Goal: Task Accomplishment & Management: Use online tool/utility

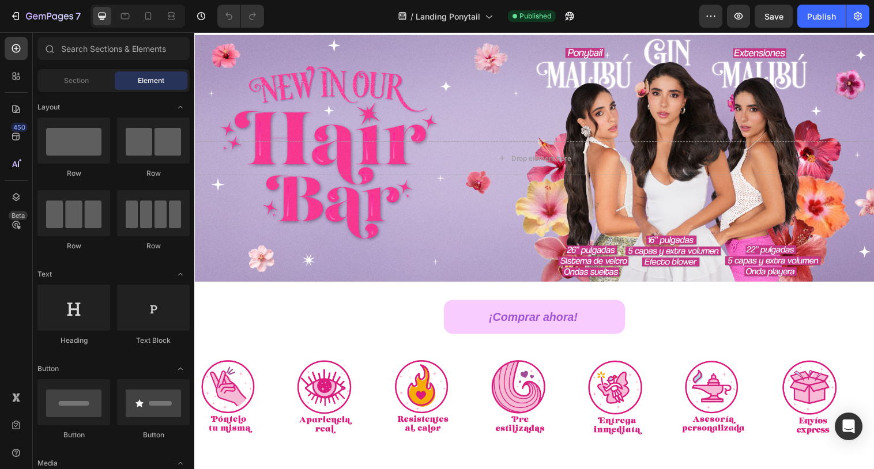
scroll to position [22, 0]
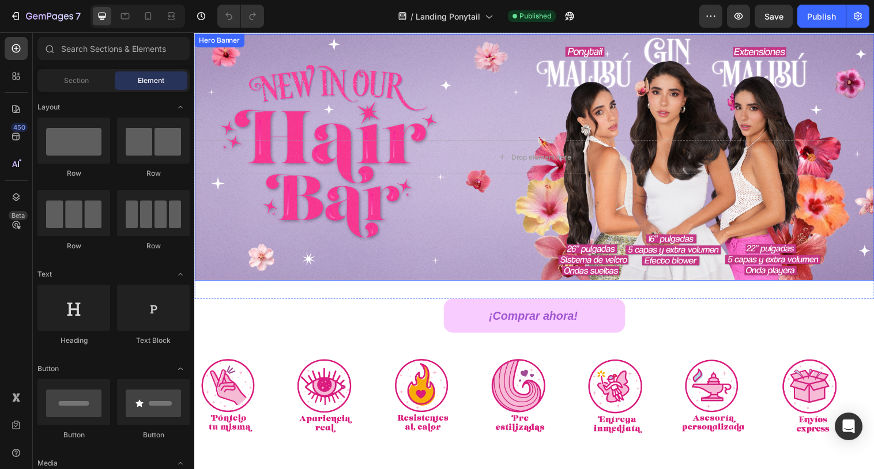
click at [266, 67] on div "Background Image" at bounding box center [540, 159] width 692 height 251
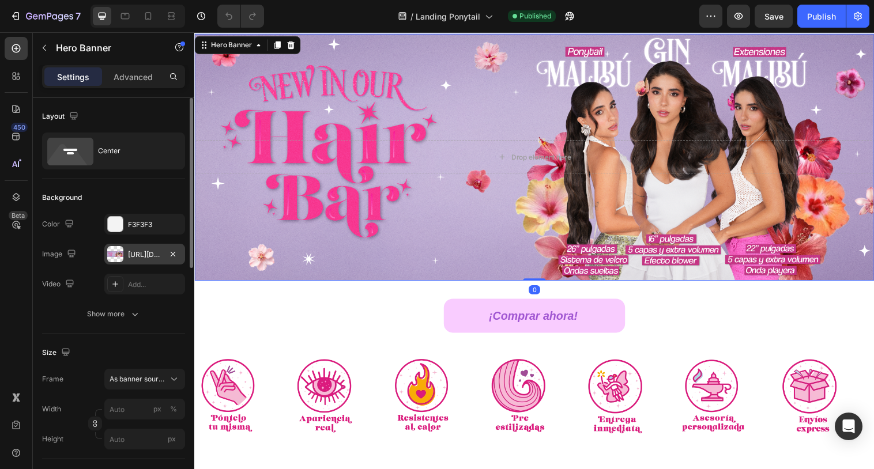
click at [139, 257] on div "https://cdn.shopify.com/s/files/1/0703/7760/3303/files/gempages_530333396300202…" at bounding box center [144, 255] width 33 height 10
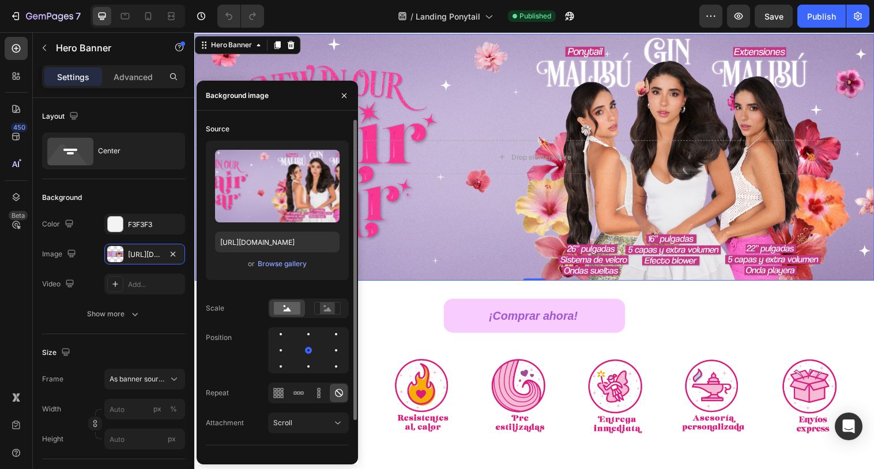
scroll to position [39, 0]
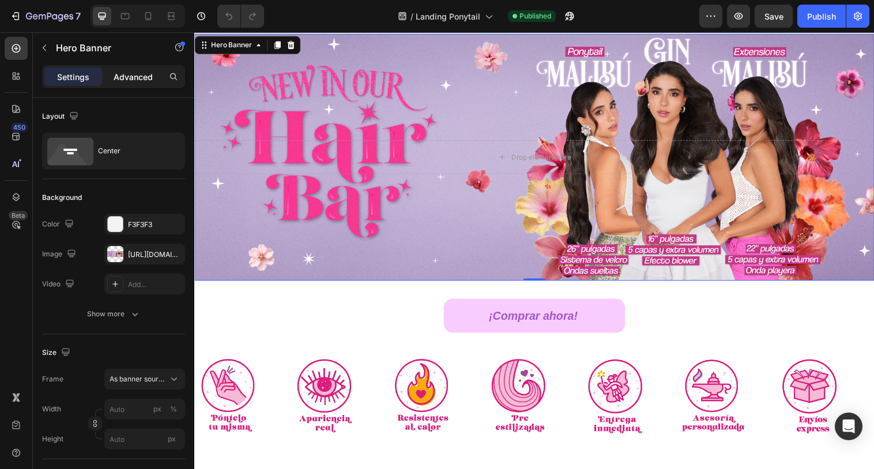
click at [142, 74] on p "Advanced" at bounding box center [133, 77] width 39 height 12
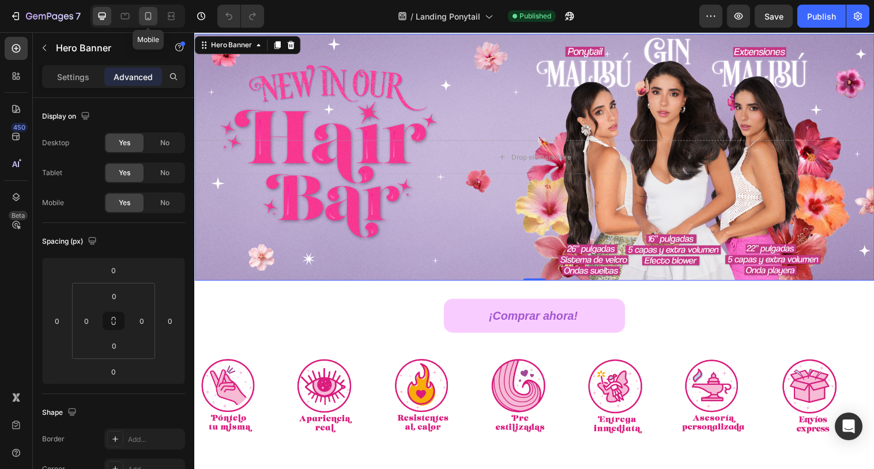
click at [150, 16] on icon at bounding box center [148, 16] width 6 height 8
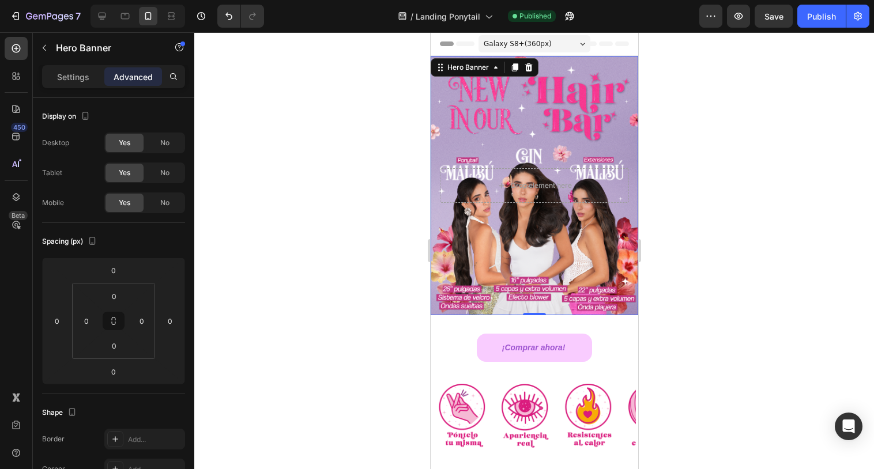
click at [492, 104] on div "Background Image" at bounding box center [534, 185] width 208 height 259
click at [81, 80] on p "Settings" at bounding box center [73, 77] width 32 height 12
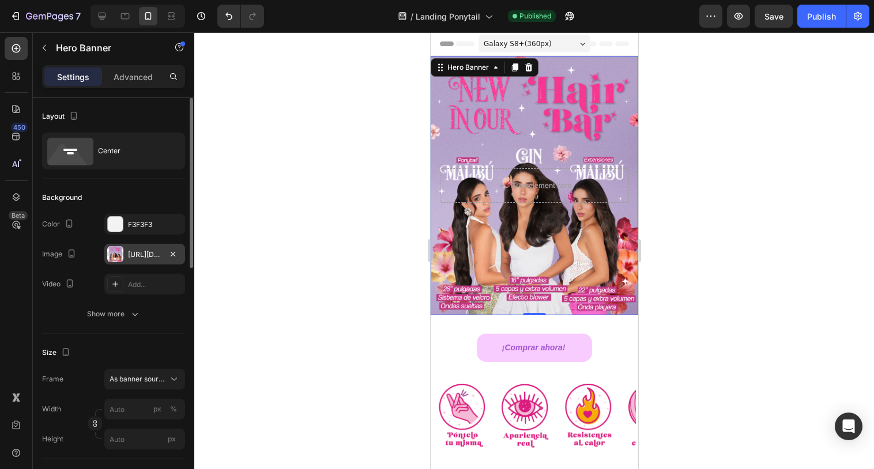
click at [131, 252] on div "[URL][DOMAIN_NAME]" at bounding box center [144, 255] width 33 height 10
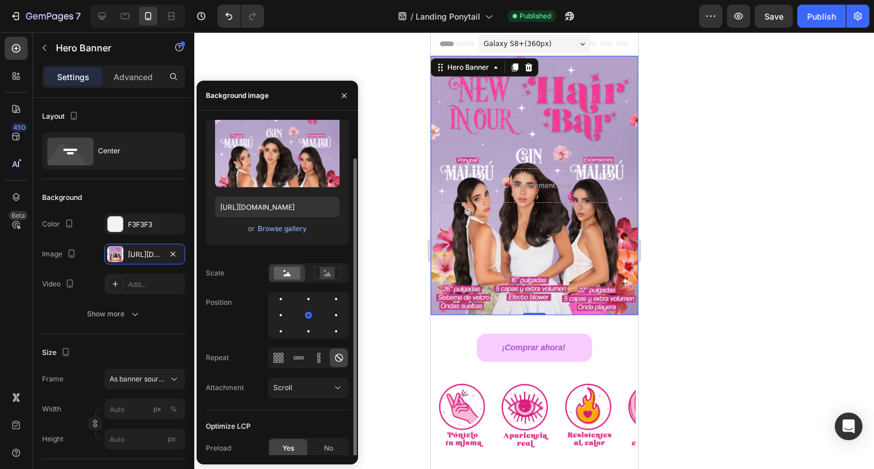
scroll to position [39, 0]
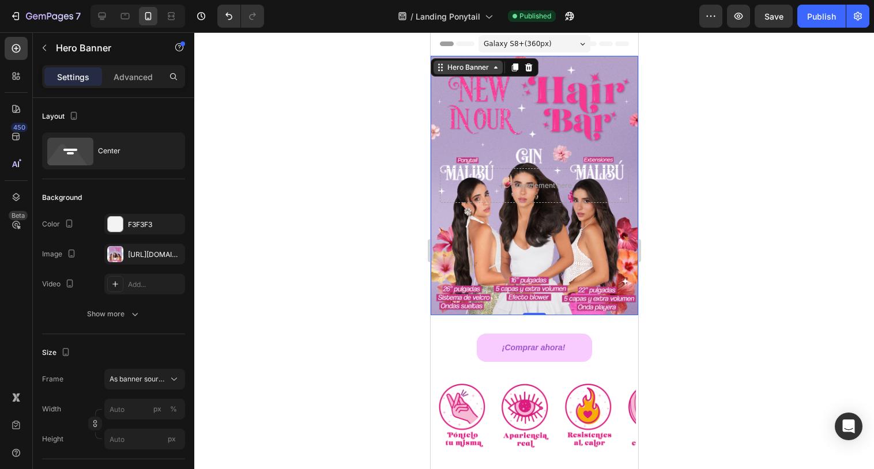
click at [465, 66] on div "Hero Banner" at bounding box center [467, 67] width 46 height 10
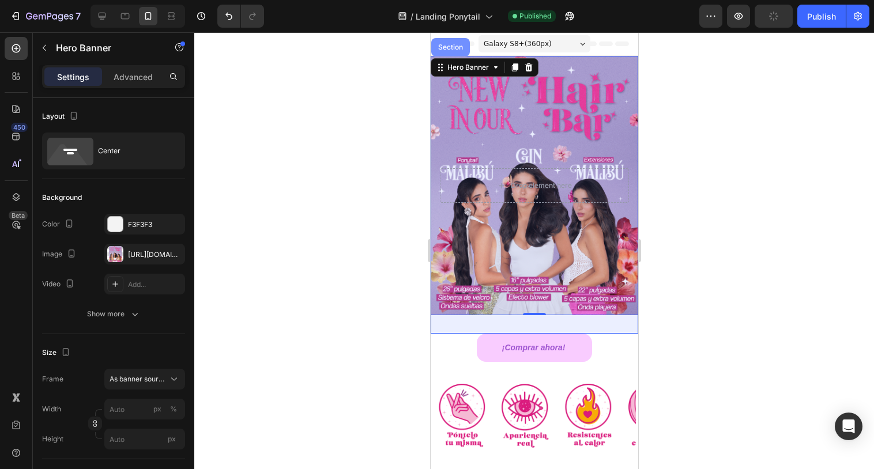
click at [448, 51] on div "Section" at bounding box center [450, 47] width 39 height 18
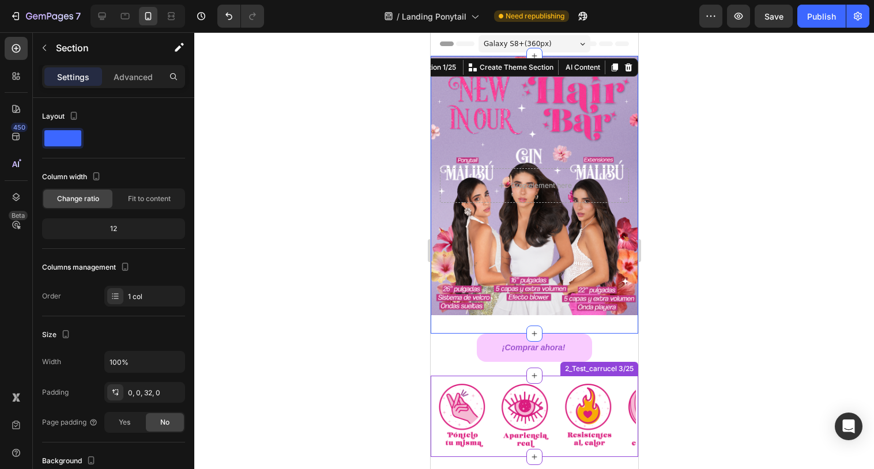
scroll to position [100, 0]
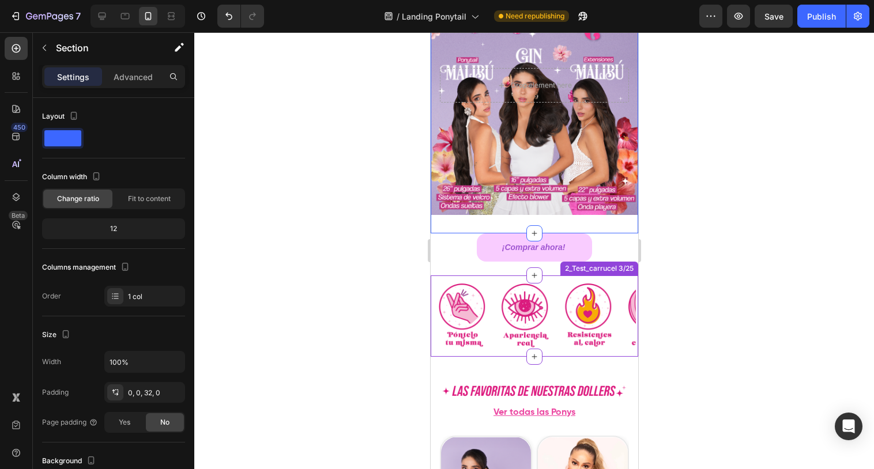
click at [462, 318] on img at bounding box center [461, 315] width 56 height 67
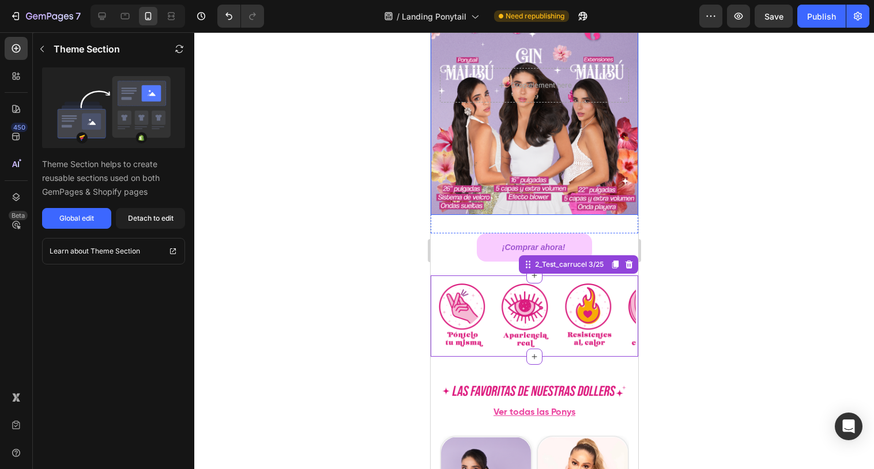
click at [504, 180] on div "Background Image" at bounding box center [534, 85] width 208 height 259
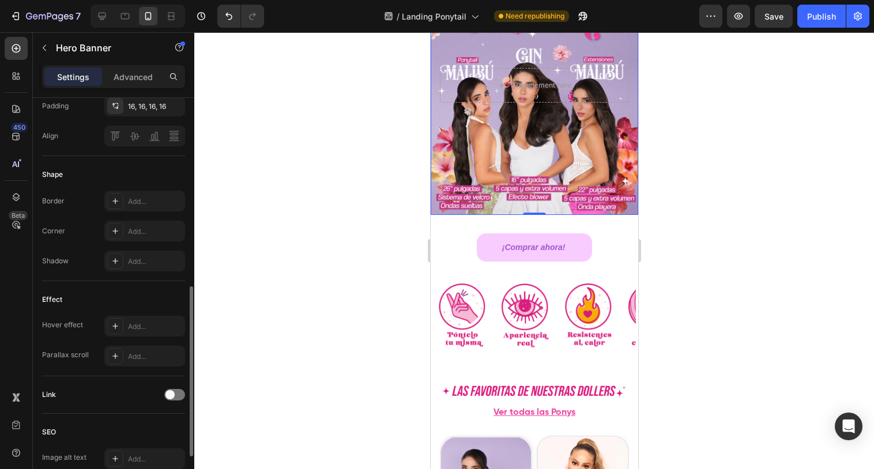
scroll to position [438, 0]
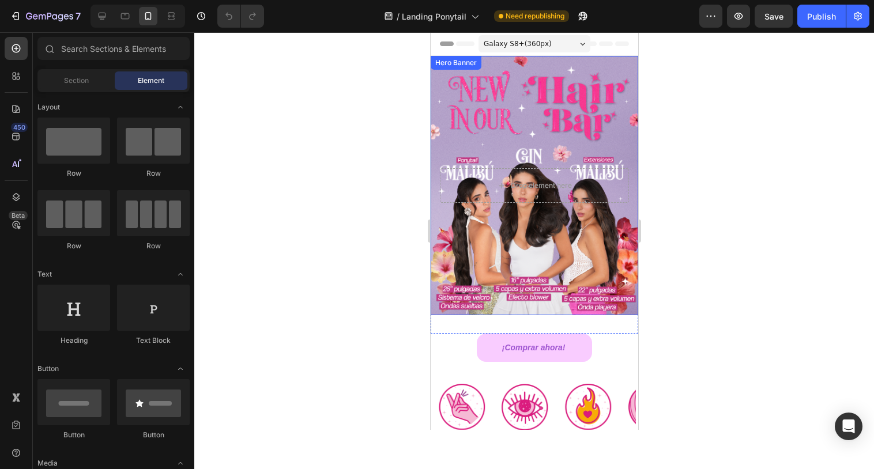
click at [499, 125] on div "Background Image" at bounding box center [534, 185] width 208 height 259
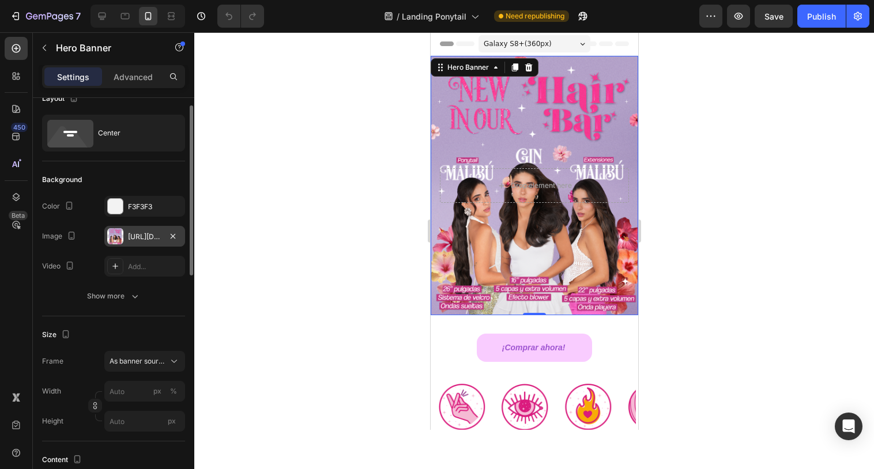
click at [127, 233] on div "[URL][DOMAIN_NAME]" at bounding box center [144, 236] width 81 height 21
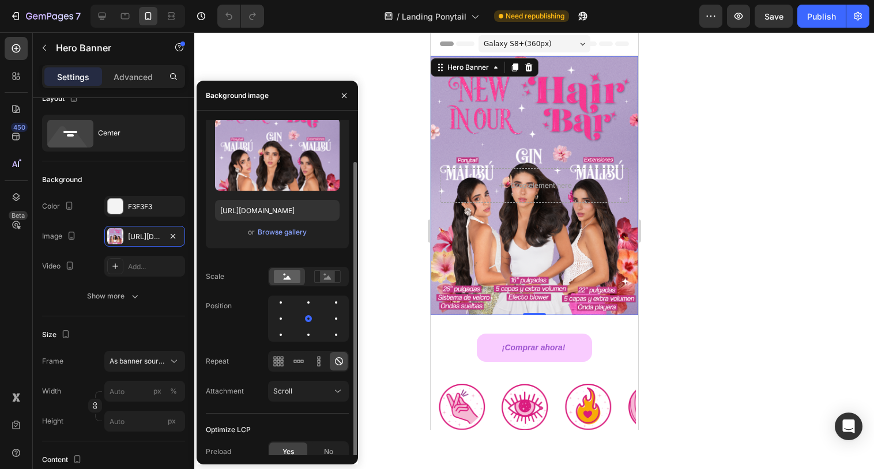
scroll to position [39, 0]
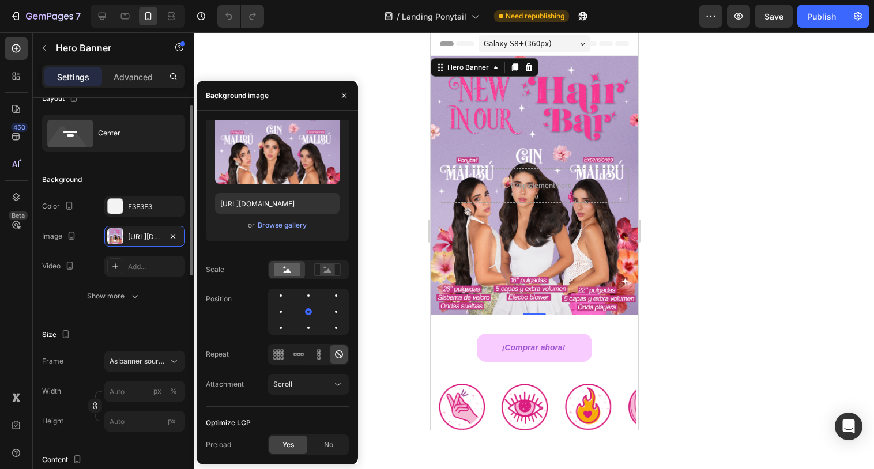
click at [121, 322] on div "Size Frame As banner source Width px % Height px" at bounding box center [113, 378] width 143 height 125
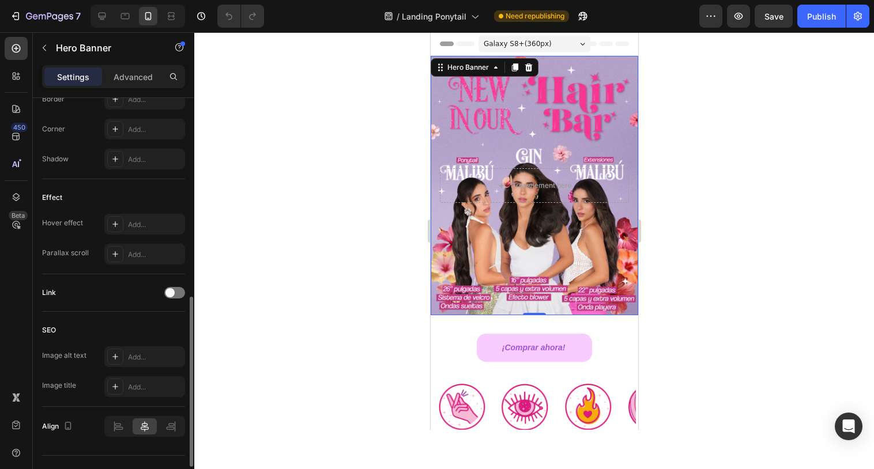
scroll to position [555, 0]
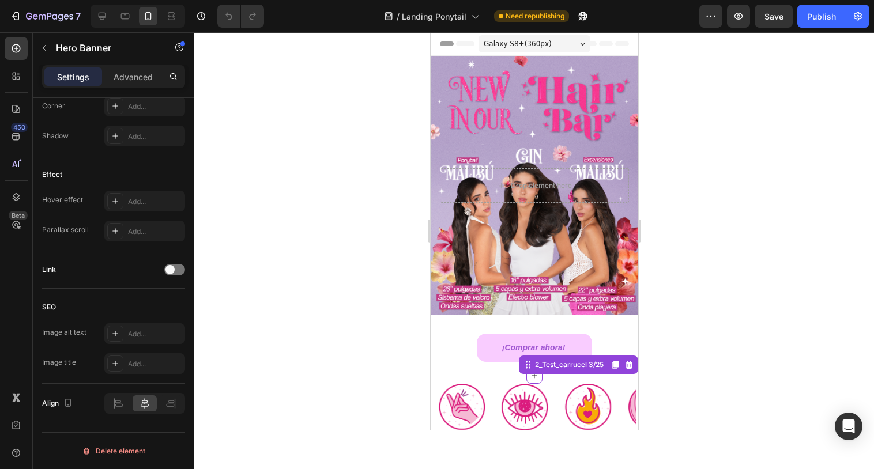
click at [465, 403] on img at bounding box center [461, 416] width 56 height 67
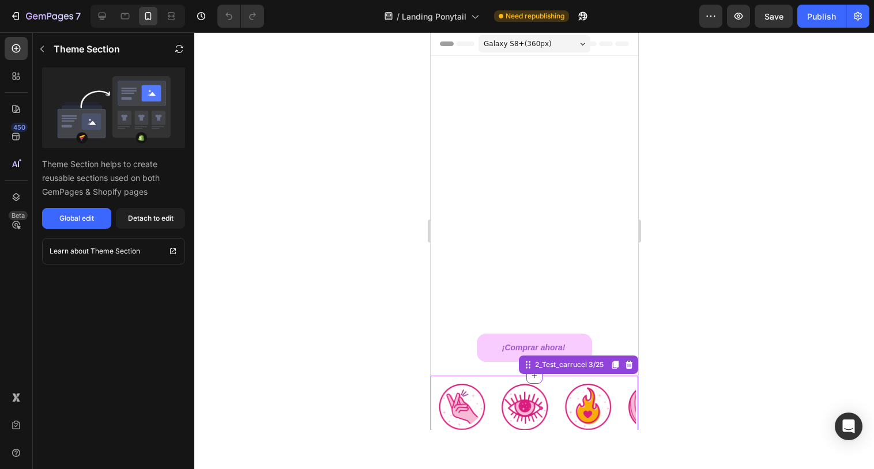
scroll to position [344, 0]
